Goal: Information Seeking & Learning: Learn about a topic

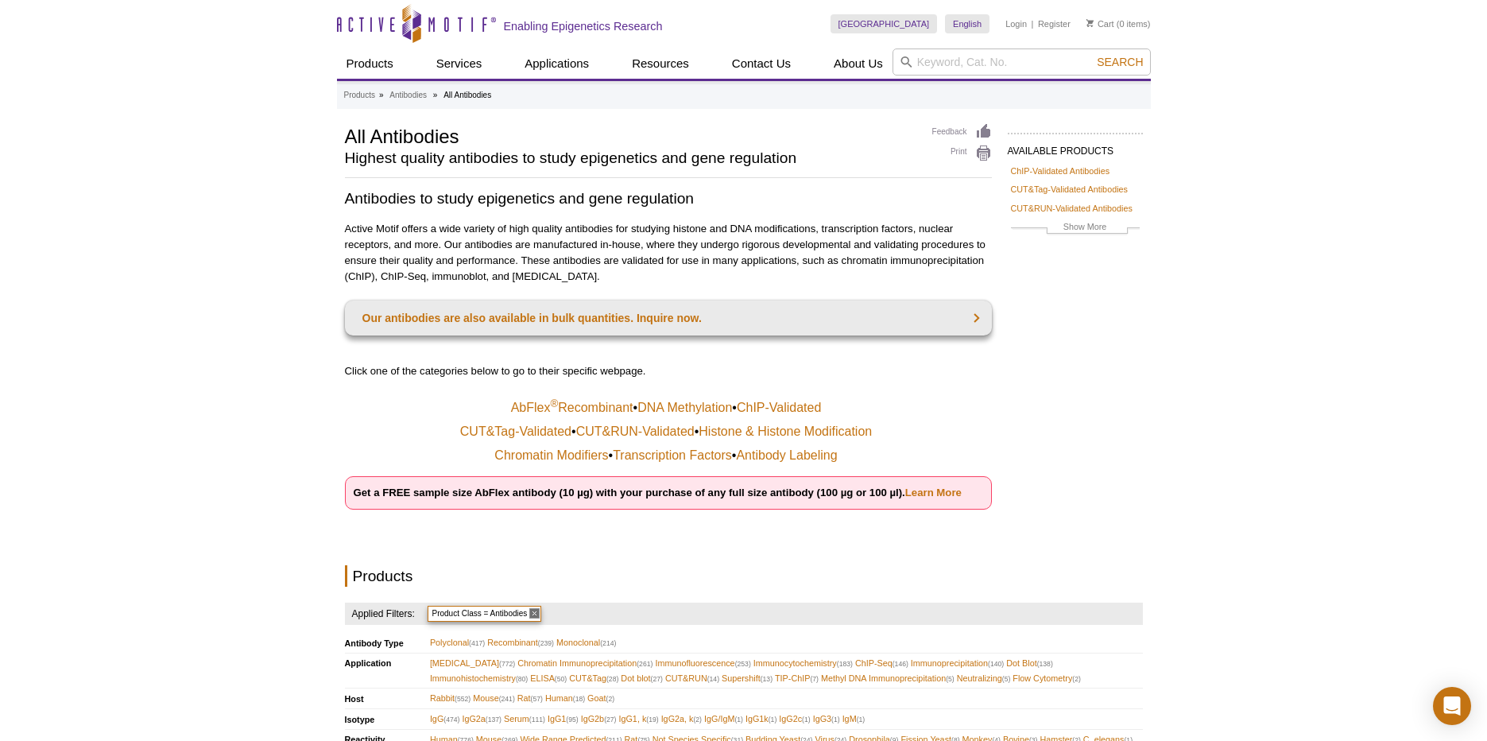
select select "870"
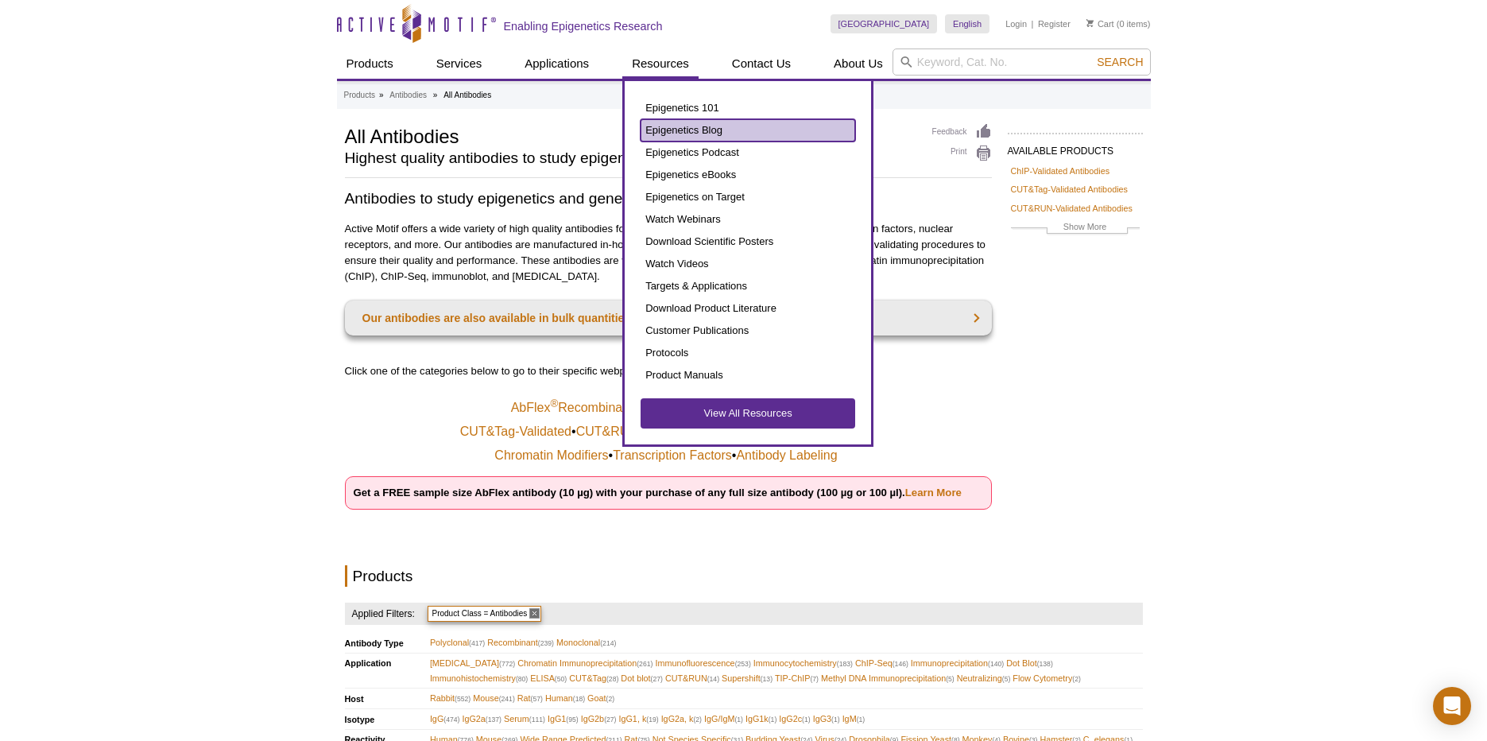
click at [708, 125] on link "Epigenetics Blog" at bounding box center [748, 130] width 215 height 22
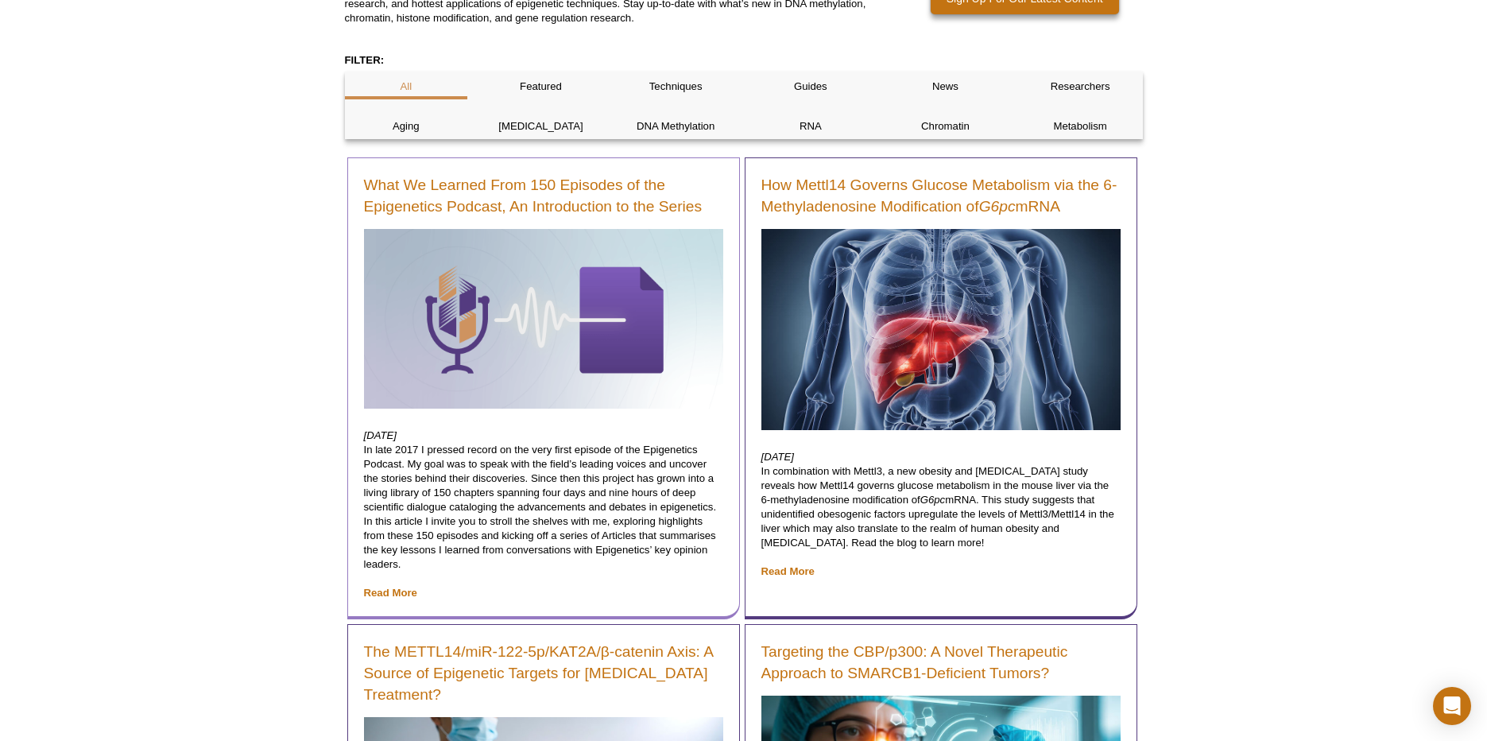
scroll to position [247, 0]
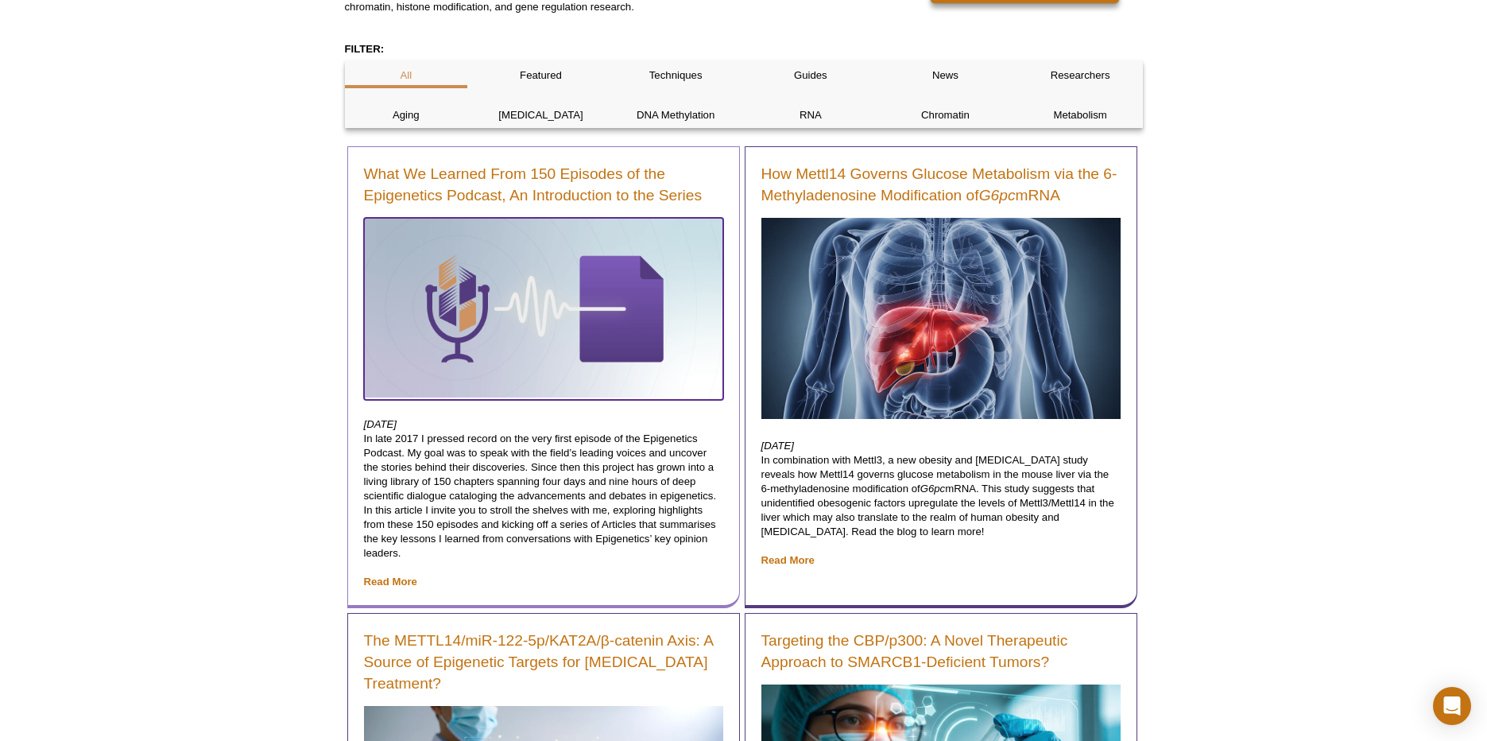
click at [513, 285] on img at bounding box center [543, 308] width 359 height 180
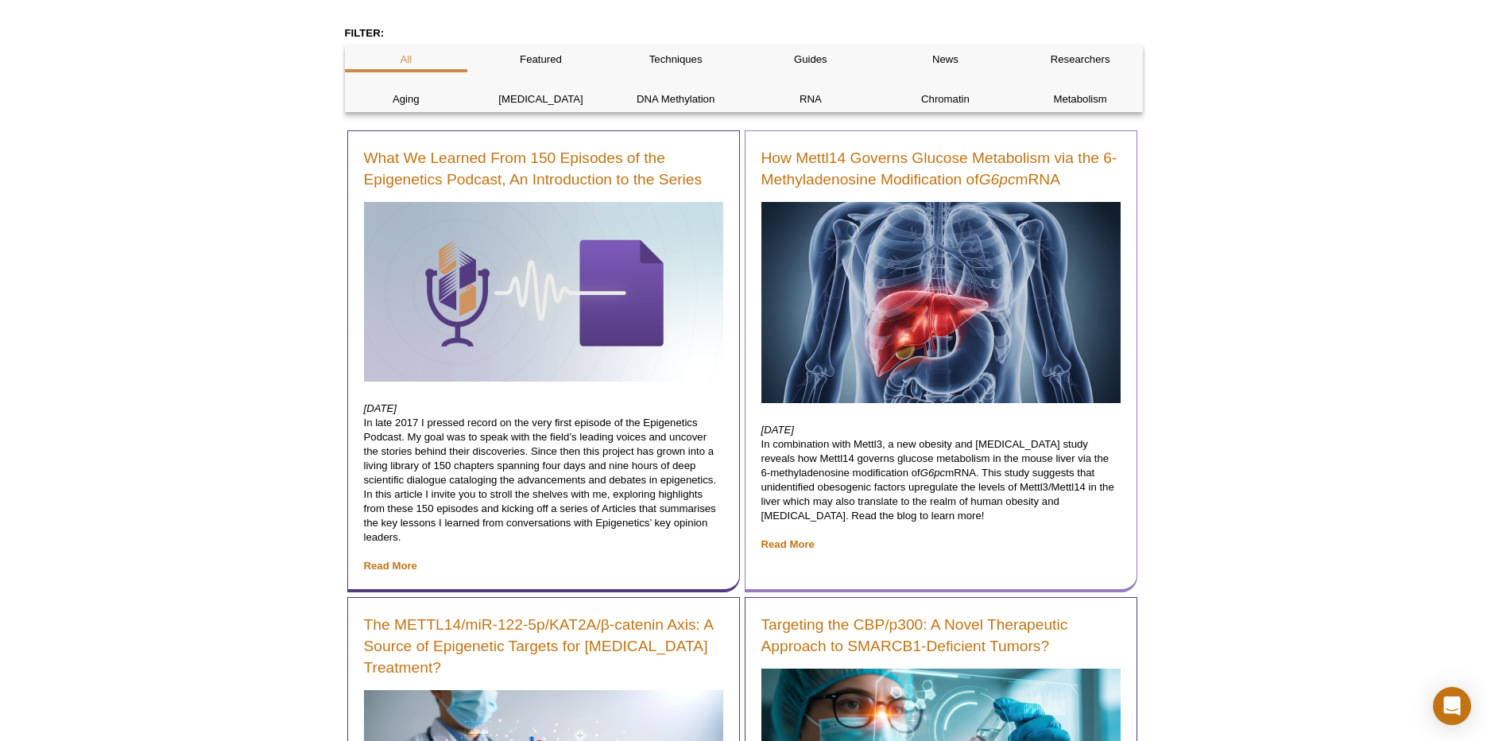
scroll to position [287, 0]
click at [928, 331] on img at bounding box center [940, 303] width 359 height 202
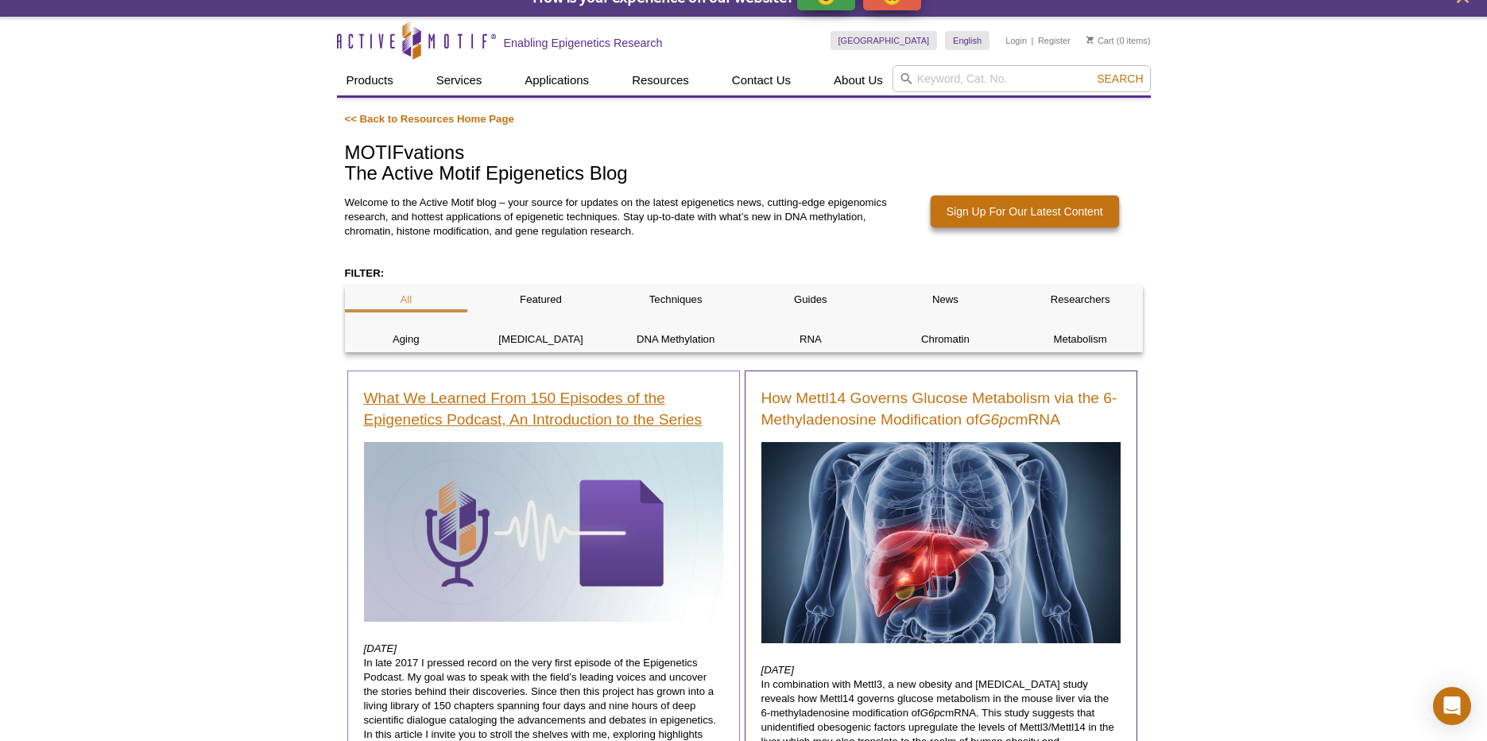
scroll to position [25, 0]
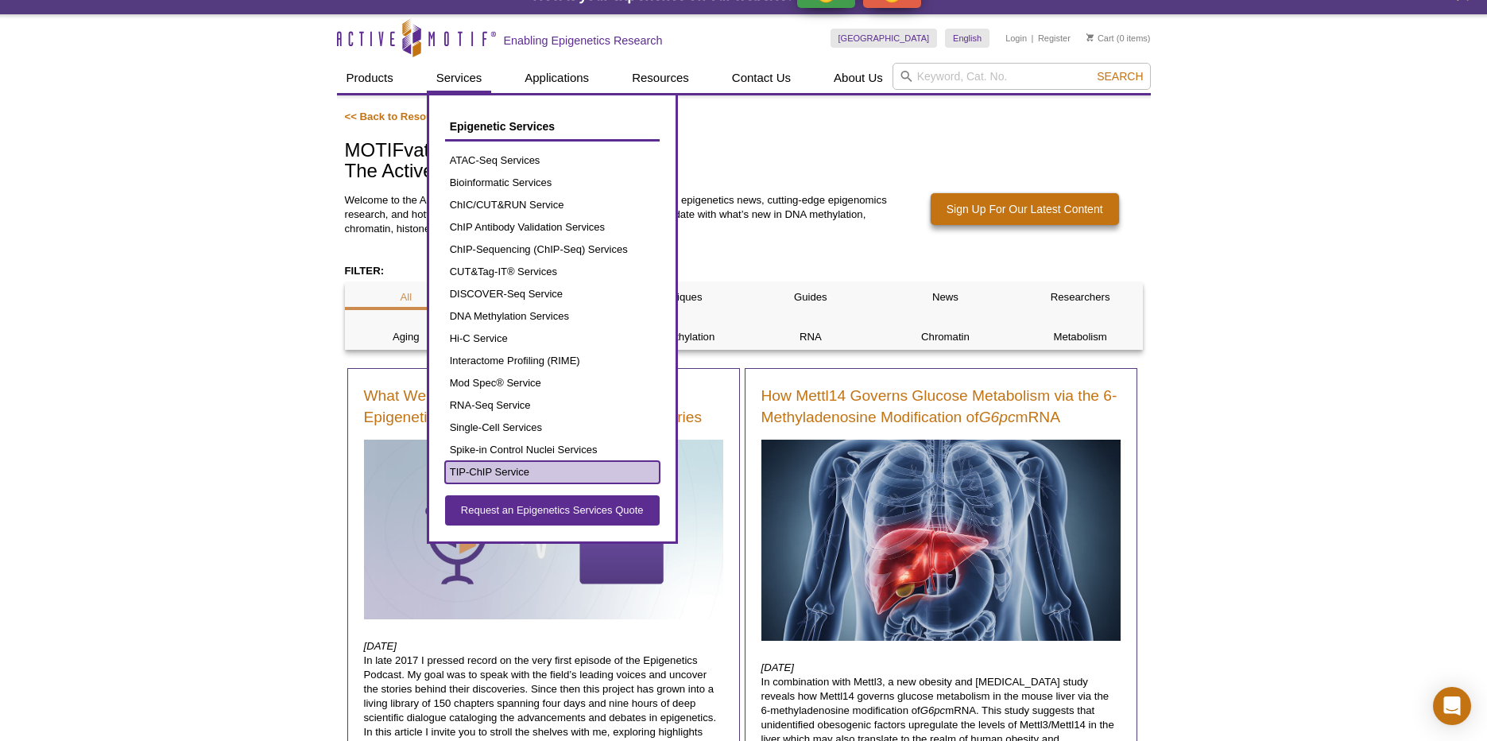
click at [483, 472] on link "TIP-ChIP Service" at bounding box center [552, 472] width 215 height 22
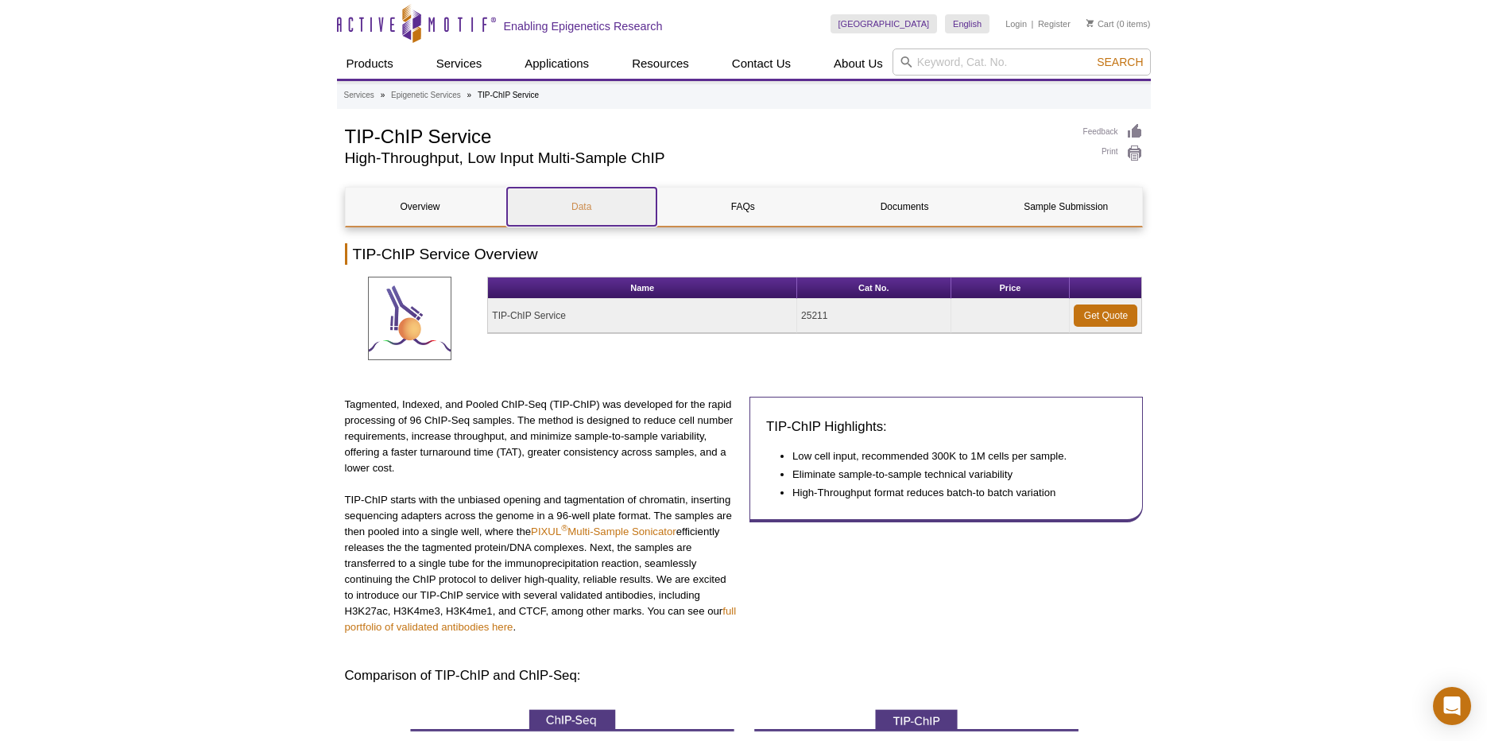
click at [579, 208] on link "Data" at bounding box center [581, 207] width 149 height 38
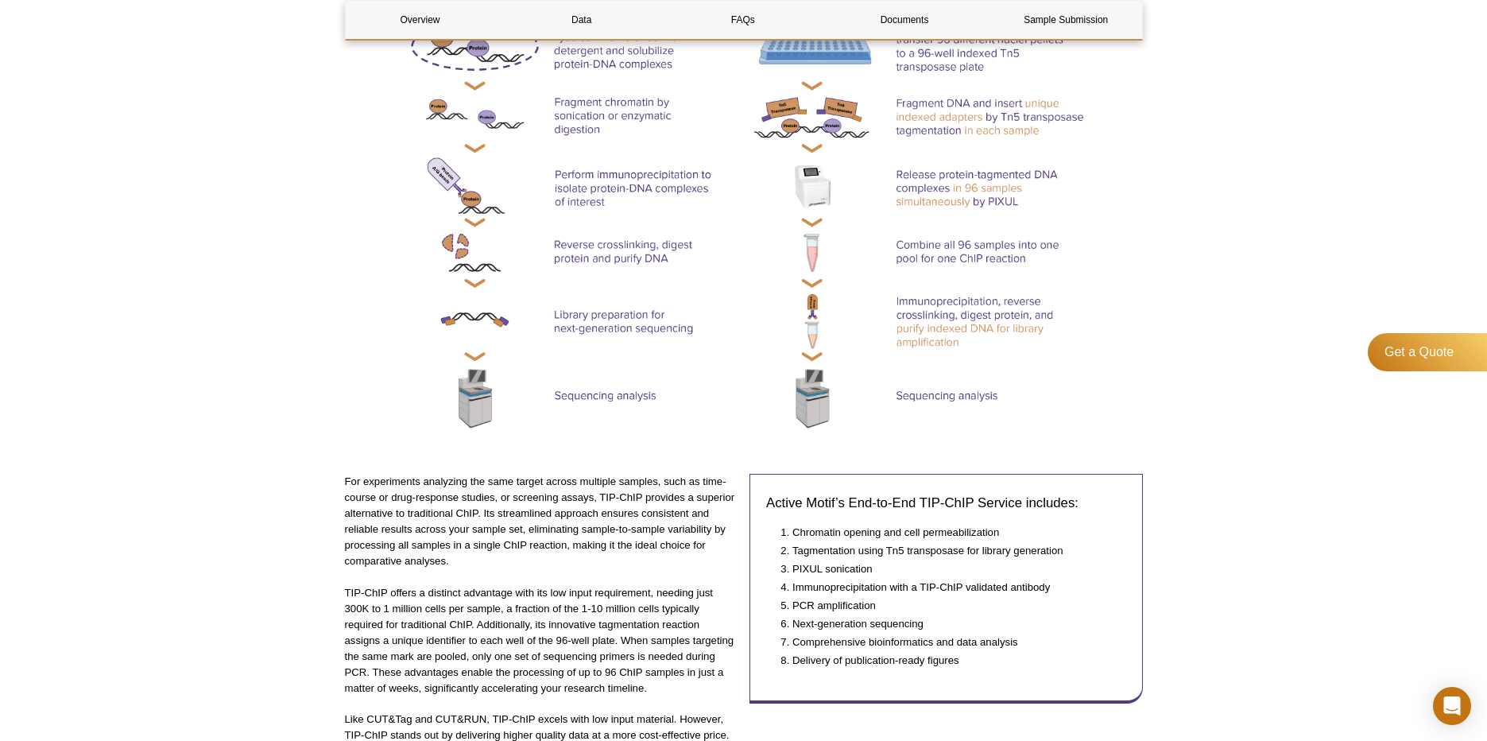
scroll to position [801, 0]
